Goal: Information Seeking & Learning: Stay updated

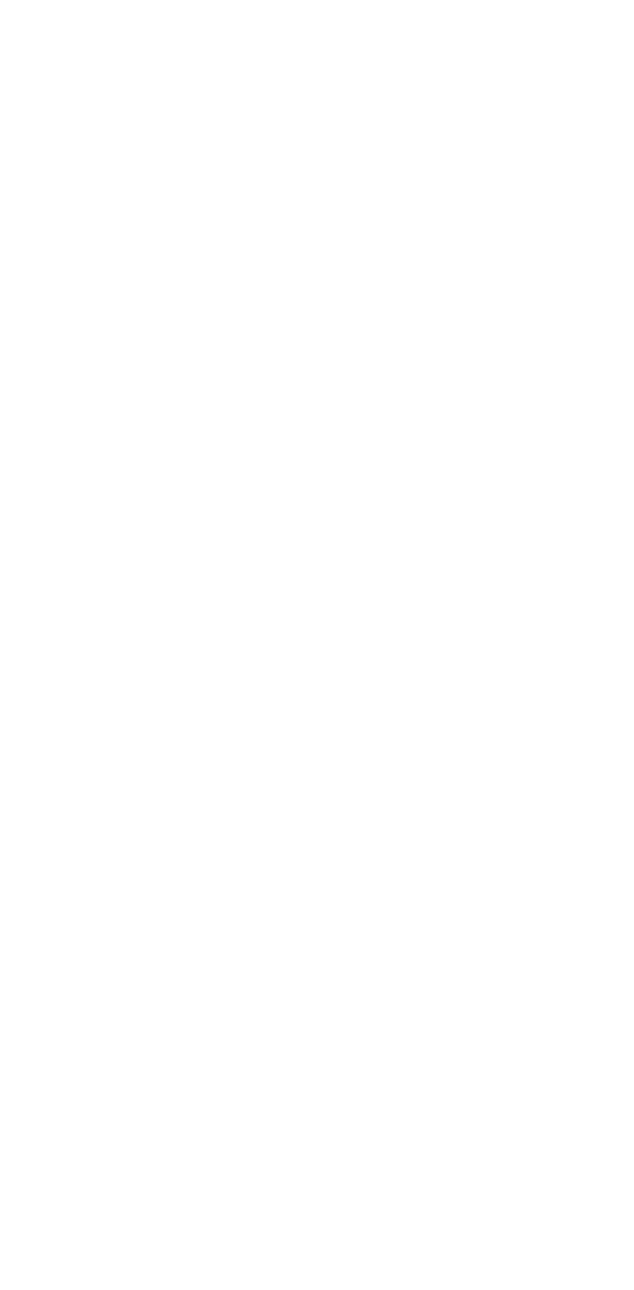
click at [78, 96] on button "Actualizar ahora" at bounding box center [41, 89] width 72 height 14
